Goal: Task Accomplishment & Management: Use online tool/utility

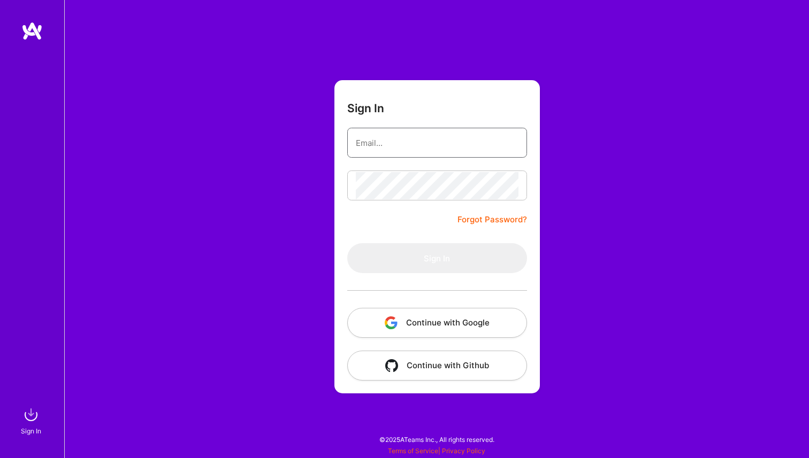
click at [399, 152] on input "email" at bounding box center [437, 142] width 163 height 27
type input "[PERSON_NAME][EMAIL_ADDRESS][DOMAIN_NAME]"
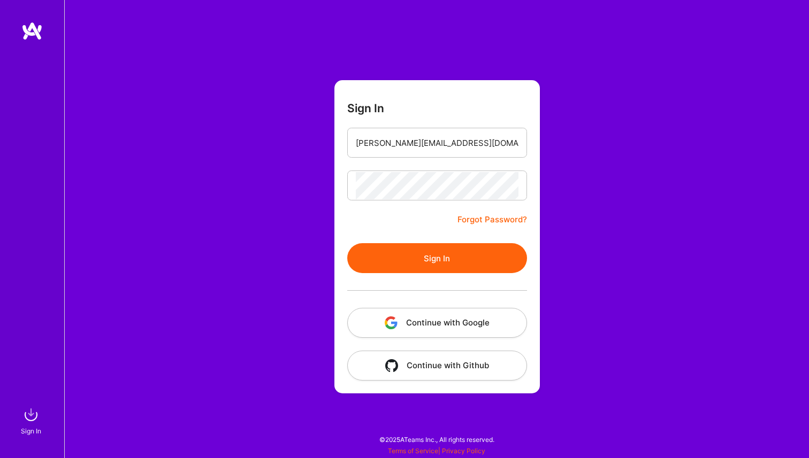
click at [429, 259] on button "Sign In" at bounding box center [437, 258] width 180 height 30
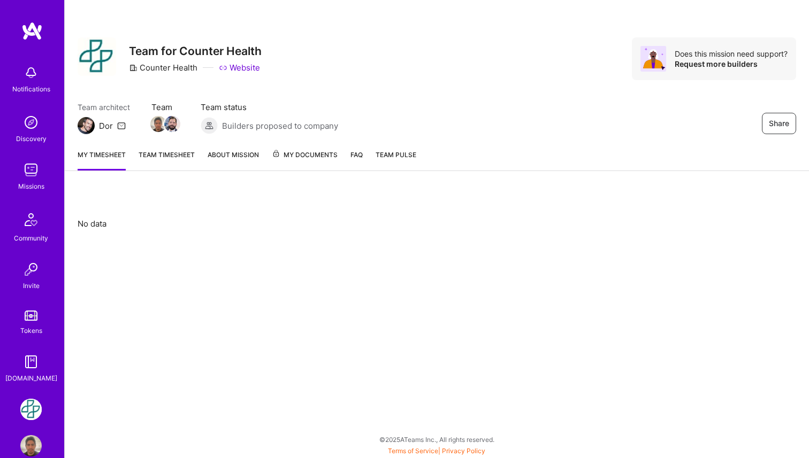
click at [26, 410] on img at bounding box center [30, 409] width 21 height 21
click at [183, 160] on link "Team timesheet" at bounding box center [167, 159] width 56 height 21
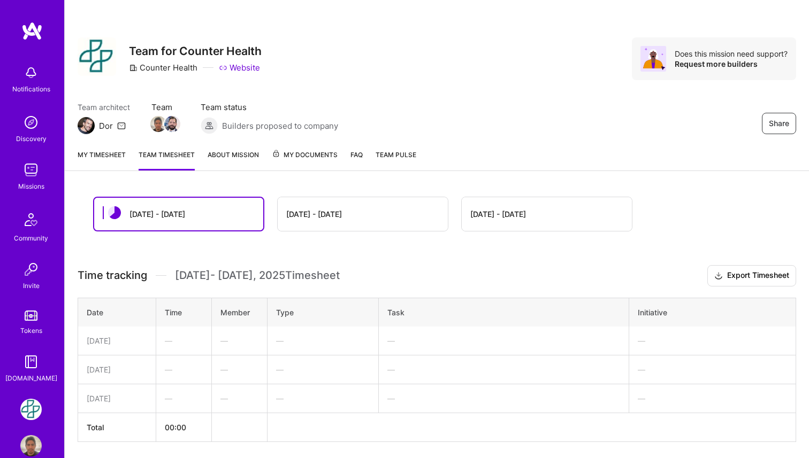
click at [353, 212] on div "[DATE] - [DATE]" at bounding box center [363, 214] width 170 height 34
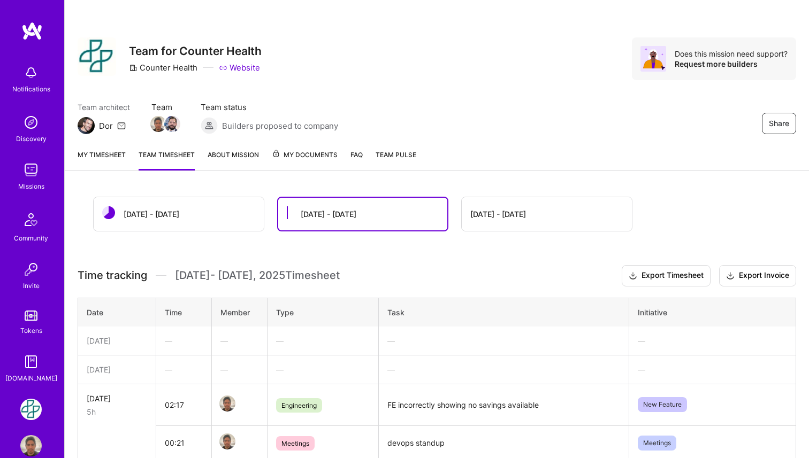
click at [113, 156] on link "My timesheet" at bounding box center [102, 159] width 48 height 21
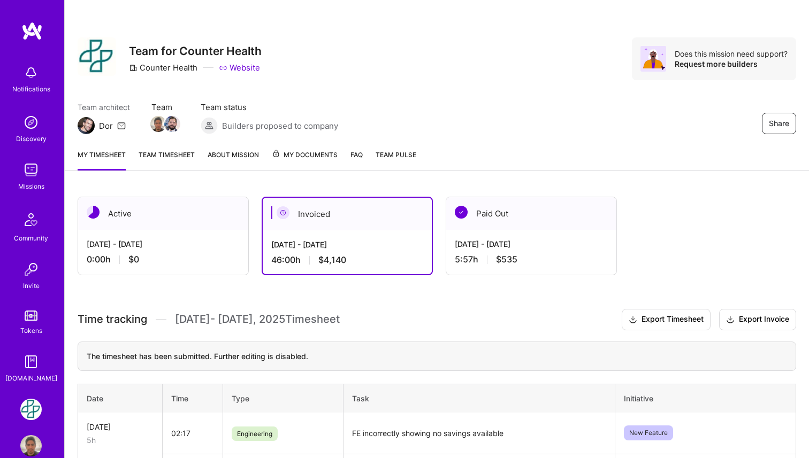
click at [159, 226] on div "Active" at bounding box center [163, 213] width 170 height 33
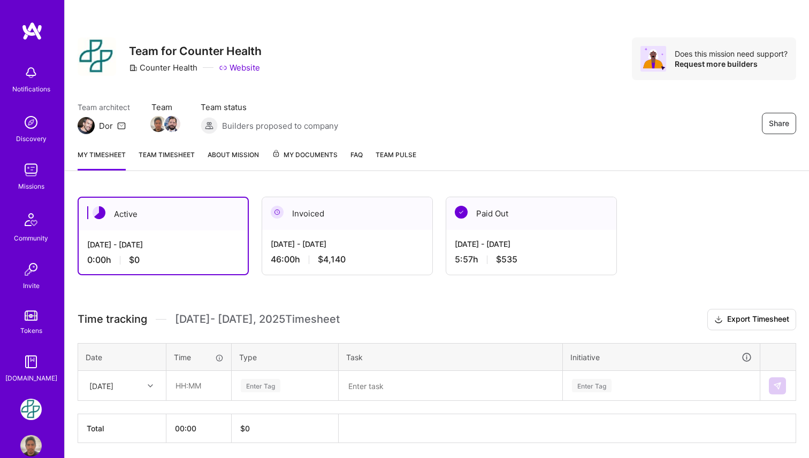
scroll to position [37, 0]
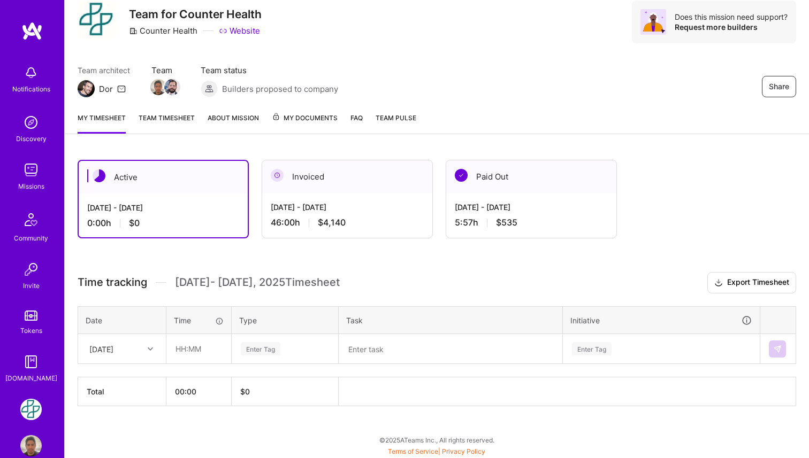
click at [154, 345] on div at bounding box center [151, 349] width 17 height 14
click at [140, 379] on div "Mon, Sep 1" at bounding box center [122, 380] width 87 height 20
click at [196, 349] on input "text" at bounding box center [199, 349] width 64 height 28
type input "00:19"
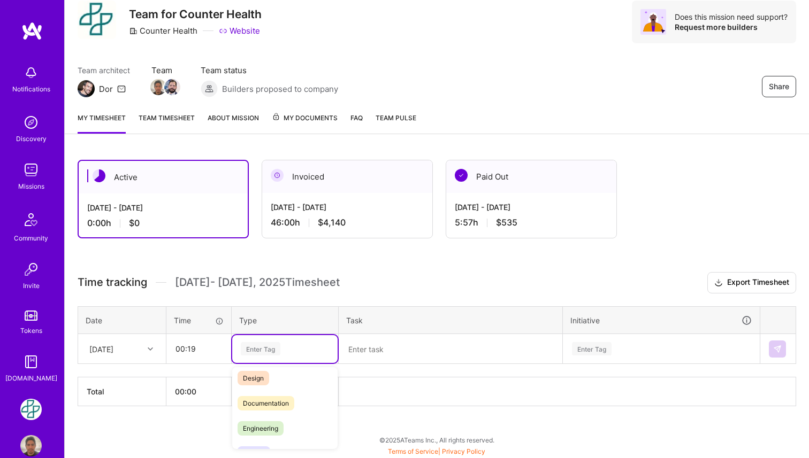
scroll to position [32, 0]
click at [279, 428] on span "Engineering" at bounding box center [261, 428] width 46 height 14
click at [380, 355] on textarea at bounding box center [450, 349] width 221 height 28
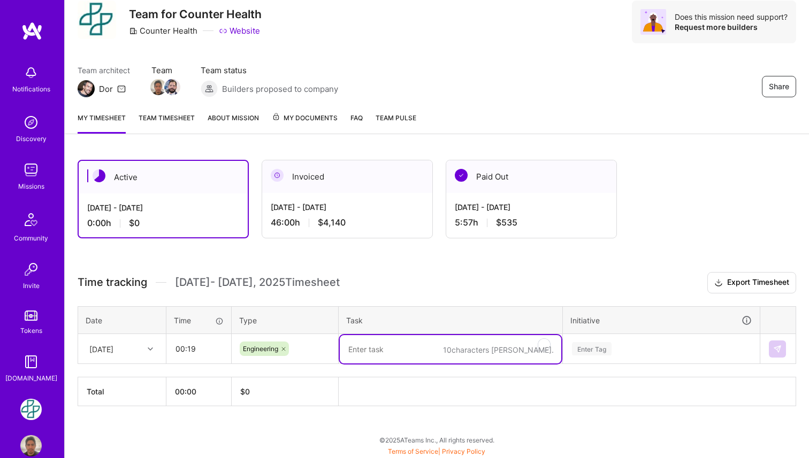
paste textarea "Create PAP Drug List"
type textarea "Create PAP Drug List"
click at [601, 347] on div "Enter Tag" at bounding box center [661, 349] width 196 height 28
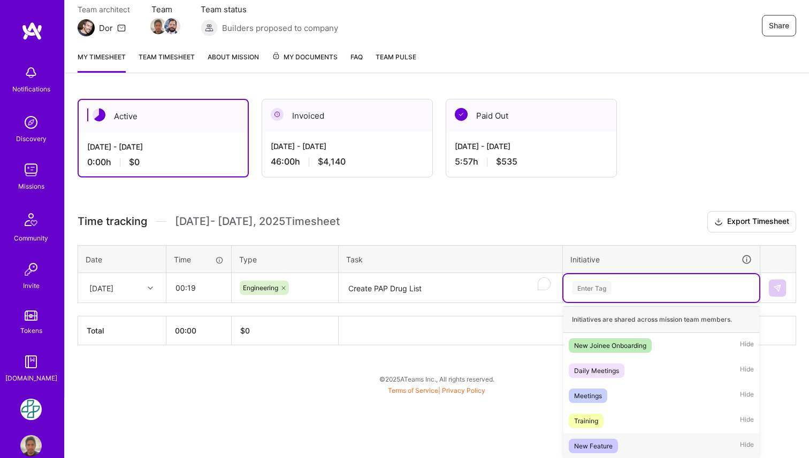
click at [601, 445] on div "New Feature" at bounding box center [593, 446] width 39 height 11
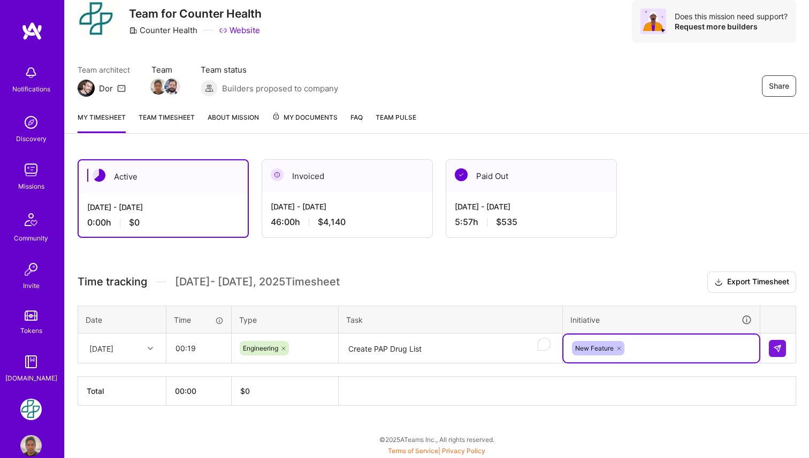
scroll to position [37, 0]
click at [776, 347] on img at bounding box center [777, 349] width 9 height 9
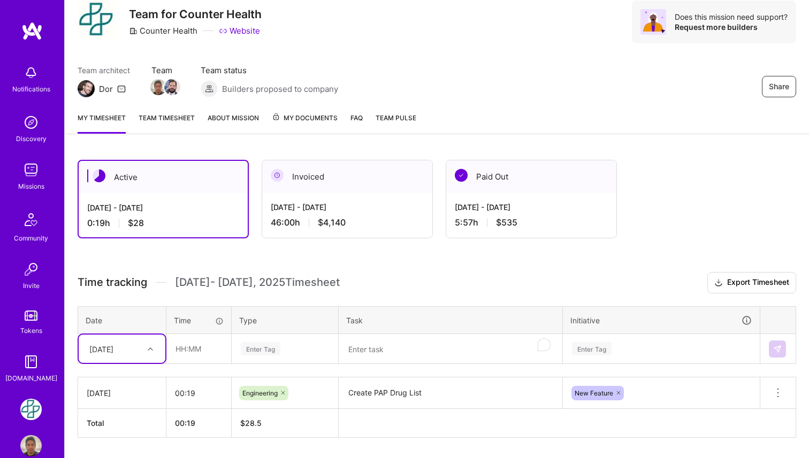
scroll to position [68, 0]
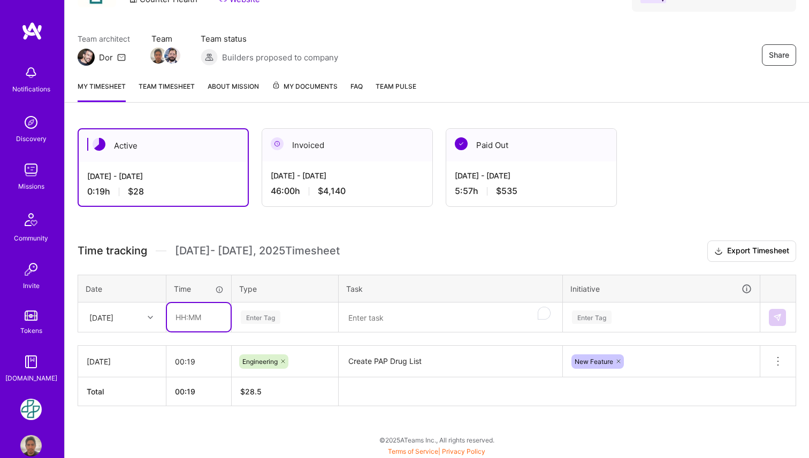
click at [187, 318] on input "text" at bounding box center [199, 317] width 64 height 28
type input "0"
type input "03:48"
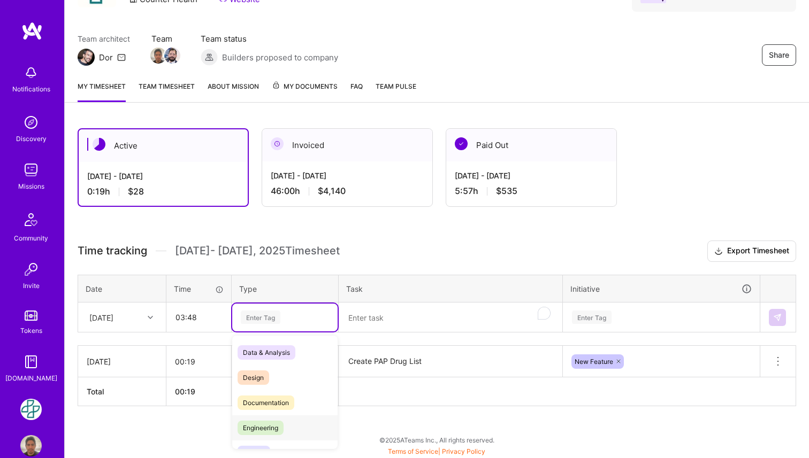
click at [263, 424] on span "Engineering" at bounding box center [261, 428] width 46 height 14
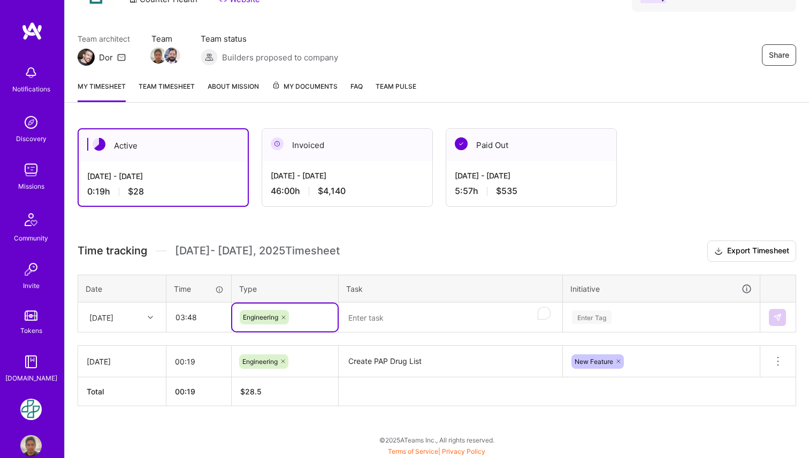
click at [372, 314] on textarea "To enrich screen reader interactions, please activate Accessibility in Grammarl…" at bounding box center [450, 318] width 221 height 28
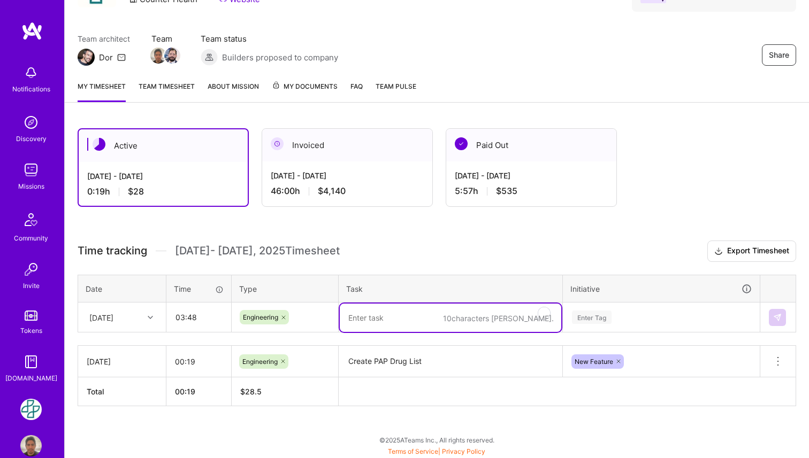
paste textarea "stalled queue query in metabase"
type textarea "stalled queue query in metabase"
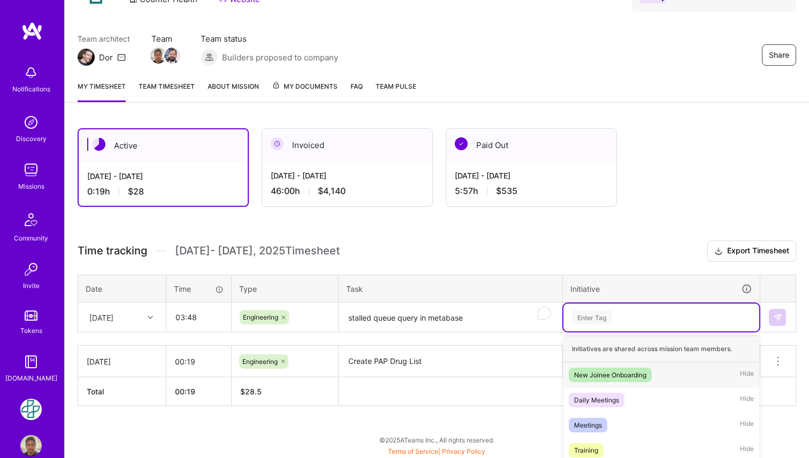
scroll to position [98, 0]
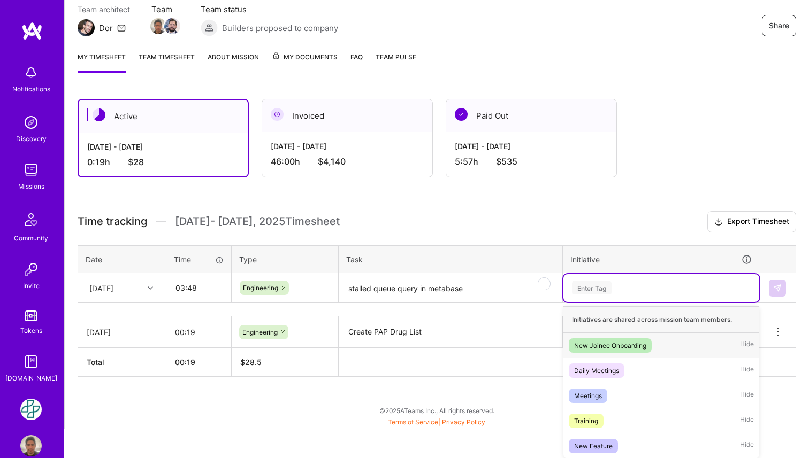
click at [613, 302] on div "option New Feature, selected. option New Joinee Onboarding focused, 1 of 5. 5 r…" at bounding box center [661, 288] width 196 height 28
click at [614, 445] on span "New Feature" at bounding box center [593, 446] width 49 height 14
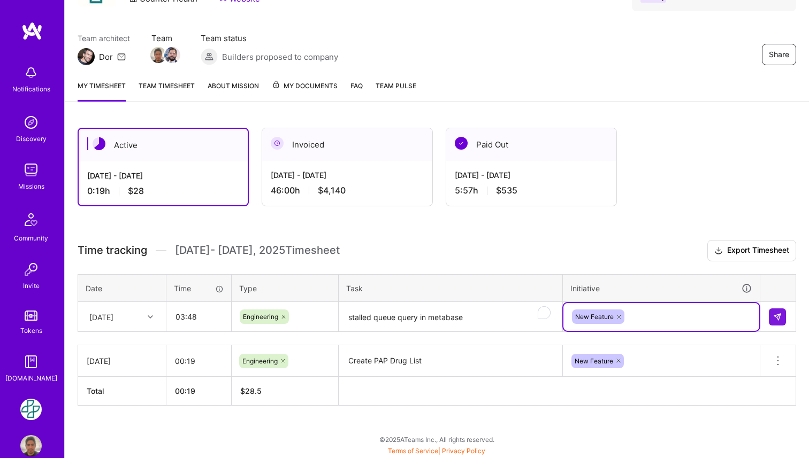
scroll to position [68, 0]
click at [782, 322] on button at bounding box center [777, 317] width 17 height 17
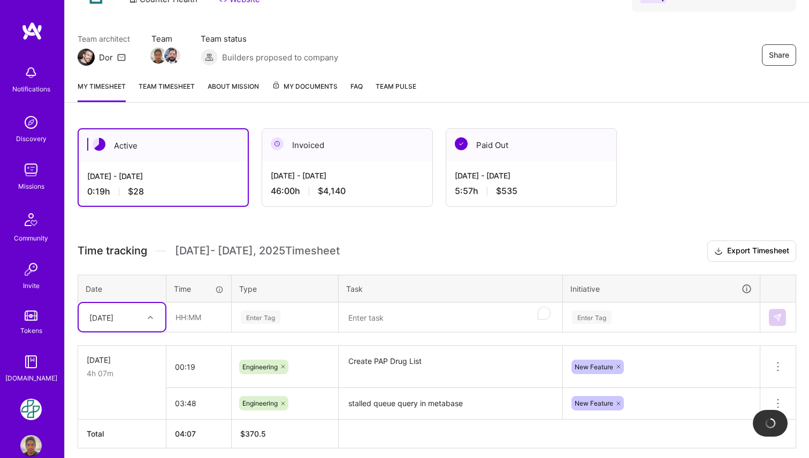
scroll to position [111, 0]
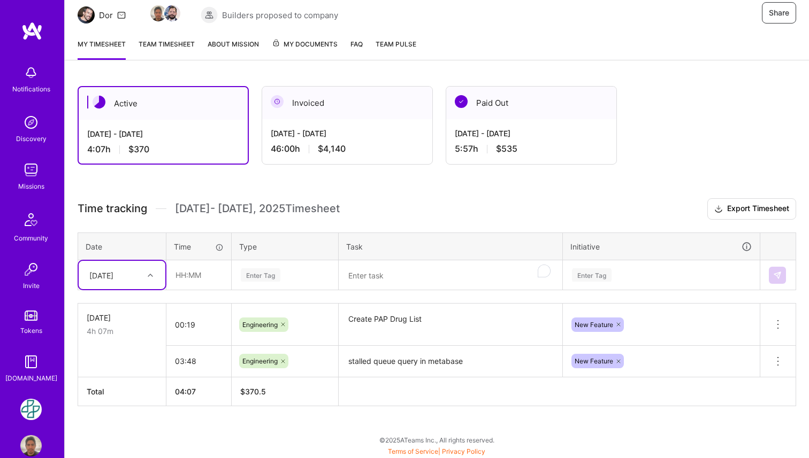
click at [149, 272] on div at bounding box center [151, 276] width 17 height 14
click at [135, 310] on div "Tue, Sep 2" at bounding box center [122, 306] width 87 height 20
click at [189, 284] on input "text" at bounding box center [199, 275] width 64 height 28
type input "03:51"
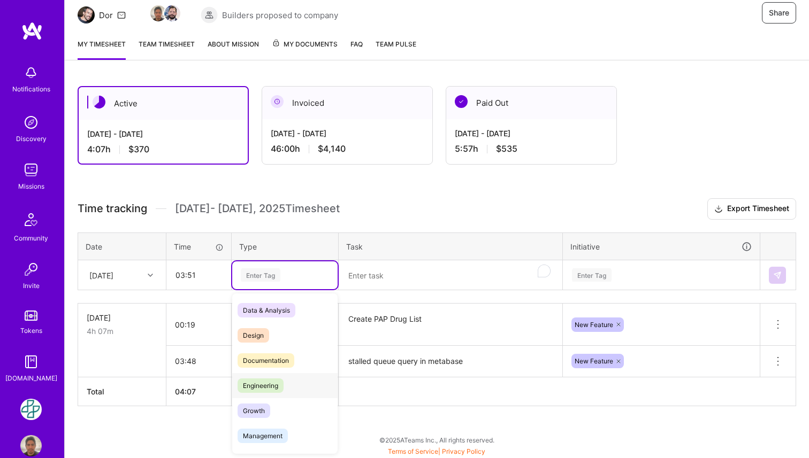
click at [254, 387] on span "Engineering" at bounding box center [261, 386] width 46 height 14
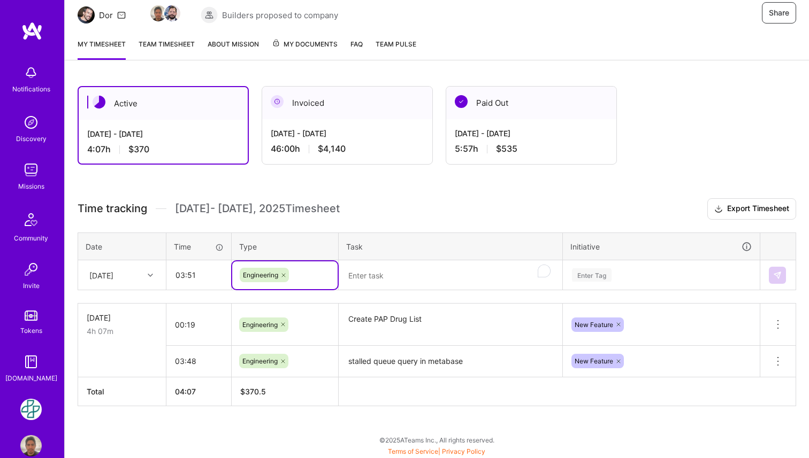
click at [380, 273] on textarea "To enrich screen reader interactions, please activate Accessibility in Grammarl…" at bounding box center [450, 276] width 221 height 28
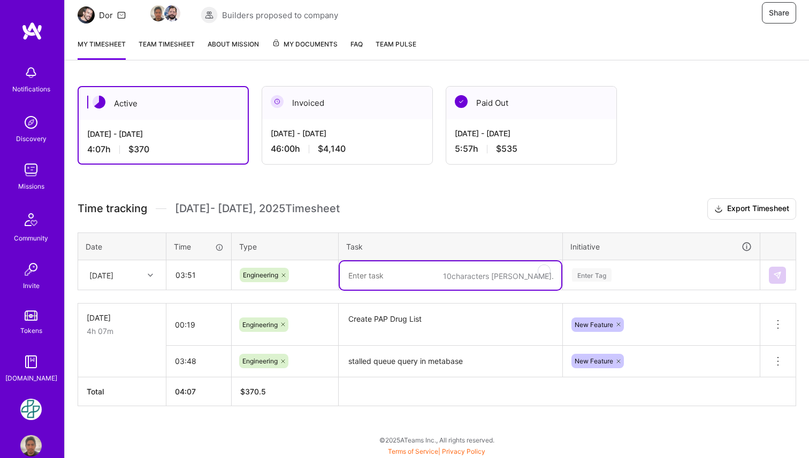
paste textarea "Create PAP Drug List"
type textarea "Create PAP Drug List"
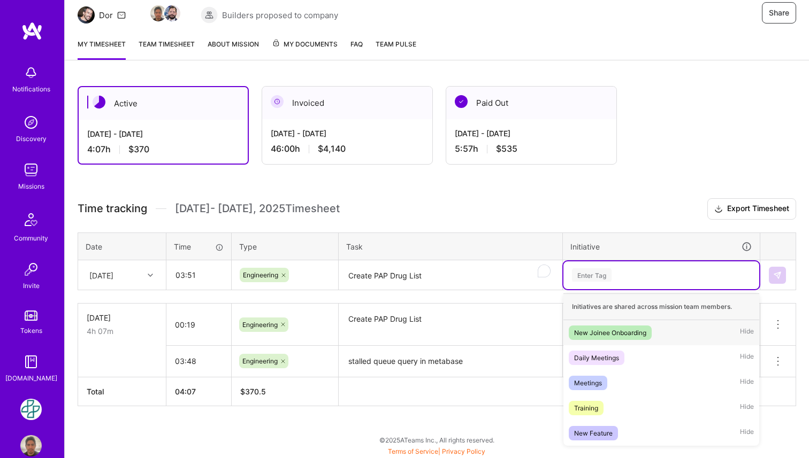
click at [606, 272] on div "Enter Tag" at bounding box center [592, 275] width 40 height 17
click at [620, 427] on div "New Feature Hide" at bounding box center [661, 433] width 196 height 25
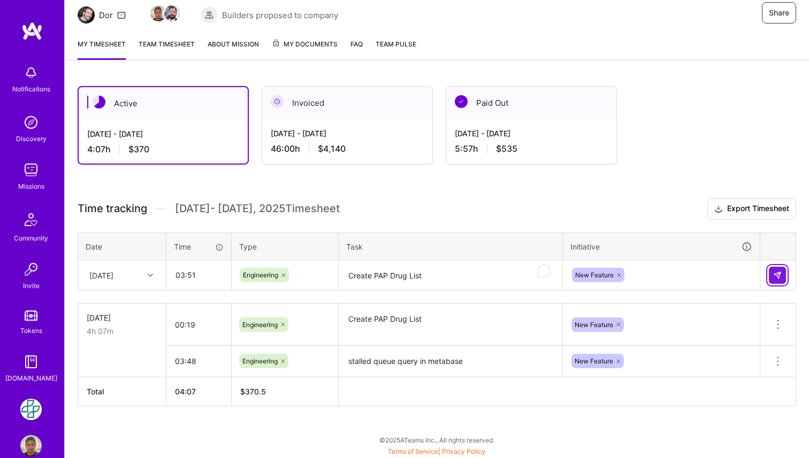
click at [773, 276] on img at bounding box center [777, 275] width 9 height 9
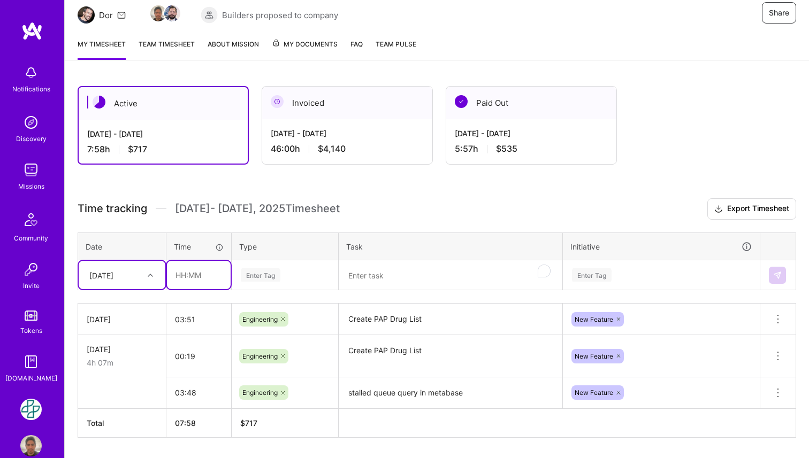
click at [177, 277] on input "text" at bounding box center [199, 275] width 64 height 28
type input "00:29"
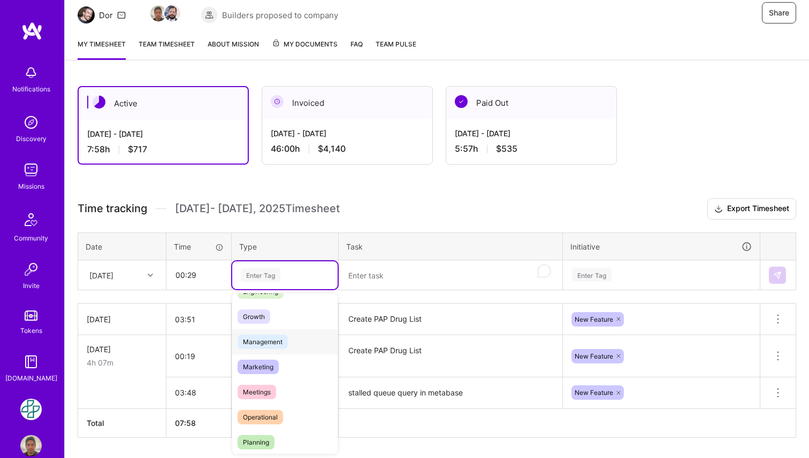
scroll to position [103, 0]
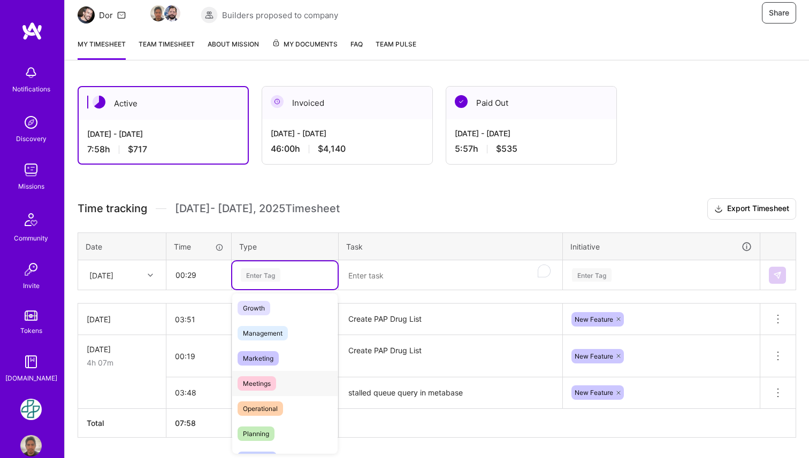
click at [279, 393] on div "Meetings" at bounding box center [284, 383] width 105 height 25
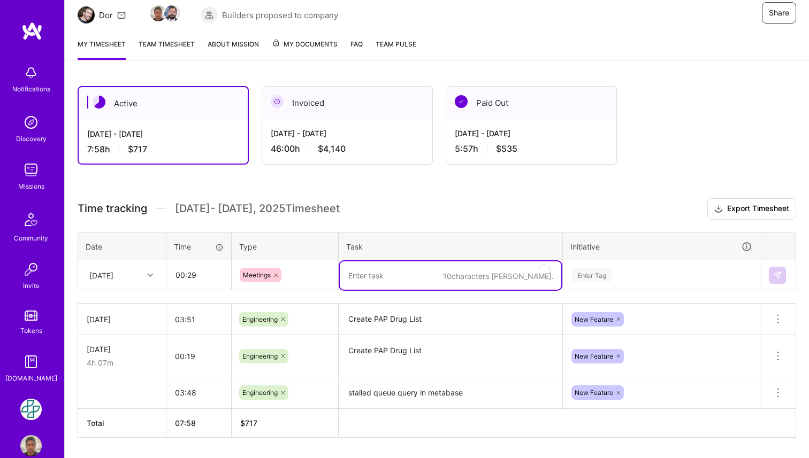
click at [384, 274] on textarea "To enrich screen reader interactions, please activate Accessibility in Grammarl…" at bounding box center [450, 276] width 221 height 28
paste textarea "daily standup"
type textarea "daily standup"
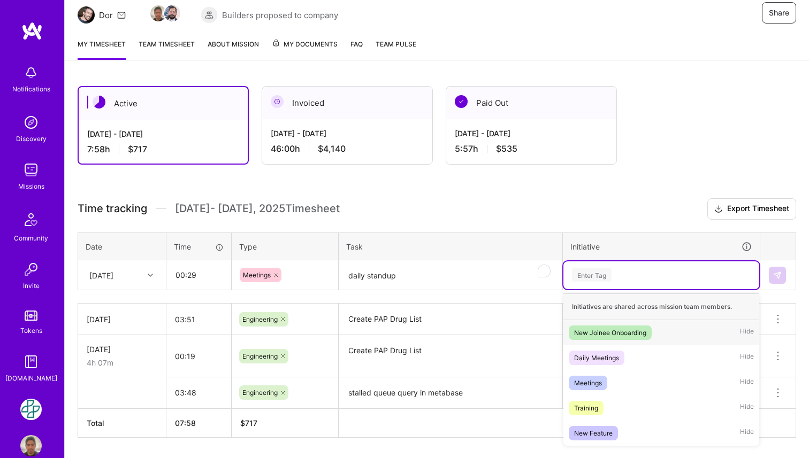
click at [592, 276] on div "Enter Tag" at bounding box center [592, 275] width 40 height 17
click at [615, 384] on div "Meetings Hide" at bounding box center [661, 383] width 196 height 25
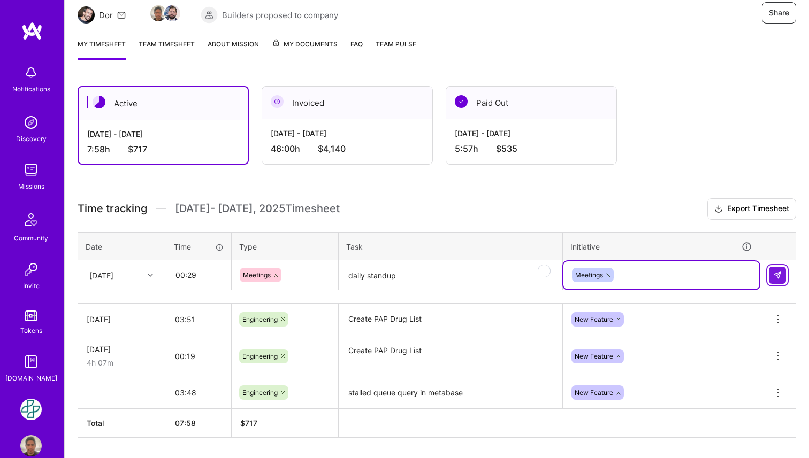
click at [774, 272] on img at bounding box center [777, 275] width 9 height 9
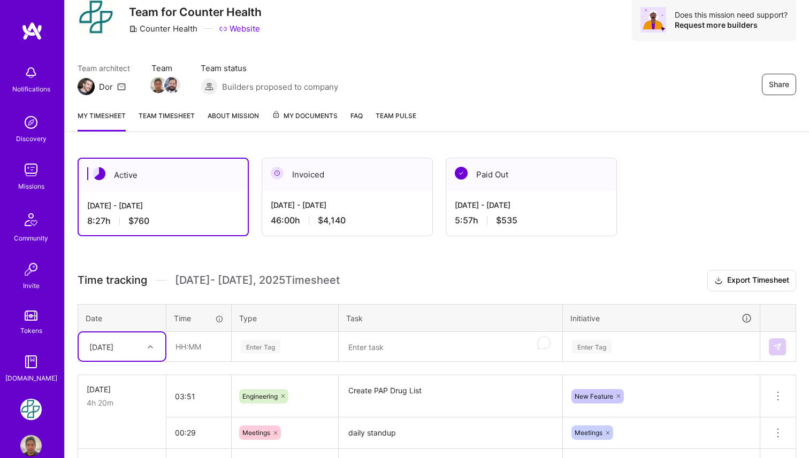
scroll to position [0, 0]
